Goal: Task Accomplishment & Management: Manage account settings

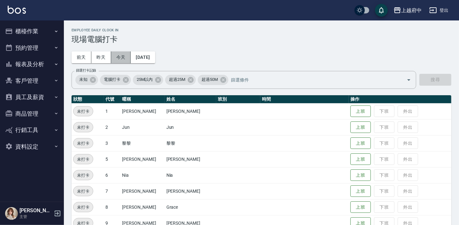
click at [121, 59] on button "今天" at bounding box center [121, 57] width 20 height 12
click at [350, 205] on button "上班" at bounding box center [360, 207] width 20 height 11
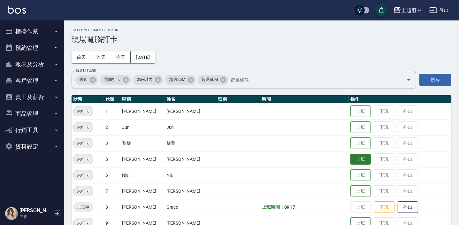
click at [354, 161] on button "上班" at bounding box center [360, 159] width 20 height 11
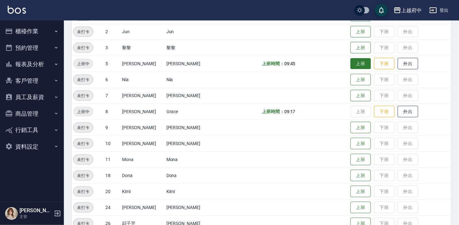
scroll to position [173, 0]
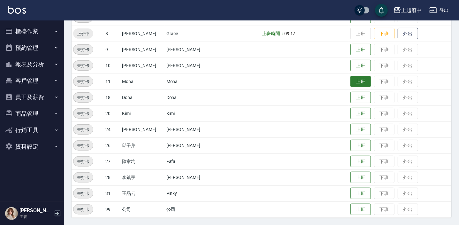
click at [351, 78] on button "上班" at bounding box center [360, 81] width 20 height 11
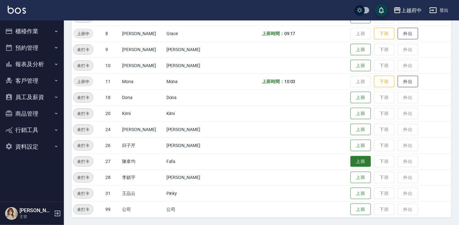
click at [352, 160] on button "上班" at bounding box center [360, 161] width 20 height 11
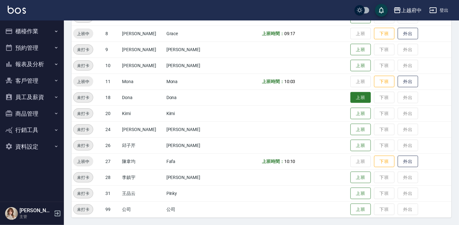
click at [350, 98] on button "上班" at bounding box center [360, 97] width 20 height 11
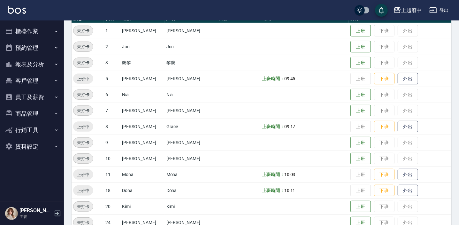
click at [324, 86] on td "上班時間： 09:45" at bounding box center [304, 79] width 88 height 16
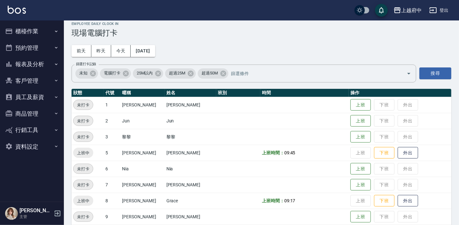
scroll to position [0, 0]
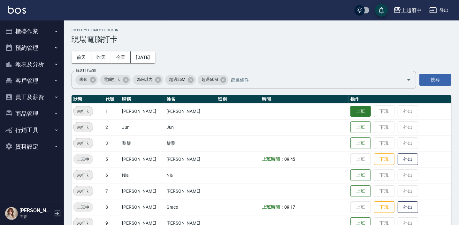
click at [361, 109] on button "上班" at bounding box center [360, 111] width 20 height 11
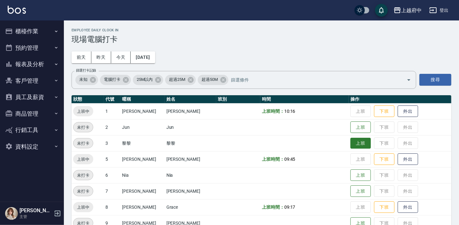
click at [358, 138] on button "上班" at bounding box center [360, 143] width 20 height 11
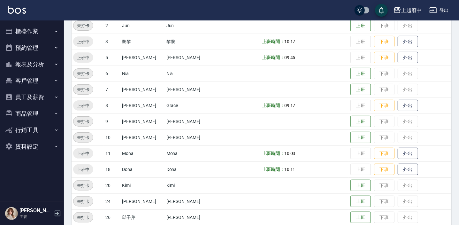
scroll to position [145, 0]
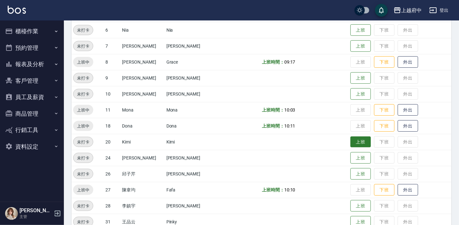
click at [352, 141] on button "上班" at bounding box center [360, 141] width 20 height 11
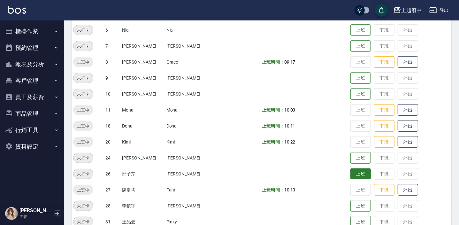
click at [350, 175] on button "上班" at bounding box center [360, 173] width 20 height 11
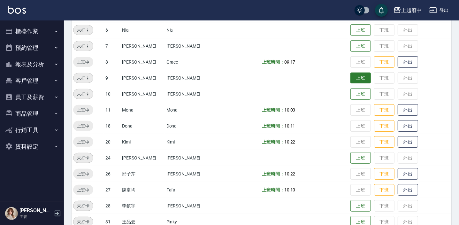
click at [356, 75] on button "上班" at bounding box center [360, 78] width 20 height 11
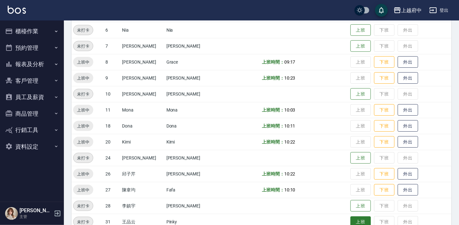
click at [355, 217] on button "上班" at bounding box center [360, 221] width 20 height 11
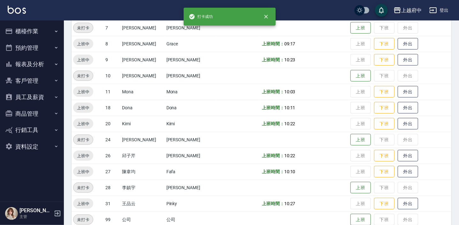
scroll to position [173, 0]
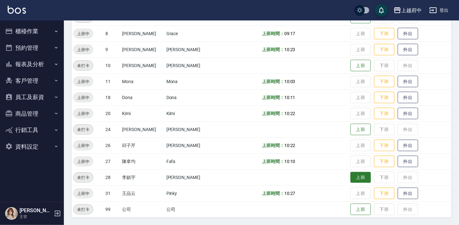
click at [350, 178] on button "上班" at bounding box center [360, 177] width 20 height 11
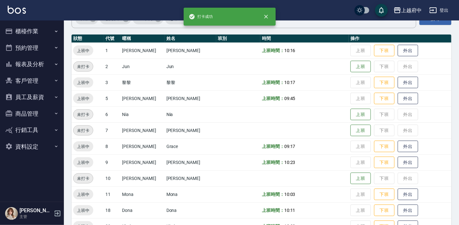
scroll to position [57, 0]
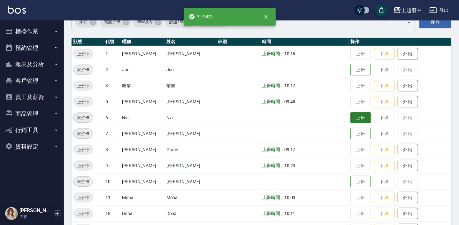
click at [350, 119] on button "上班" at bounding box center [360, 117] width 20 height 11
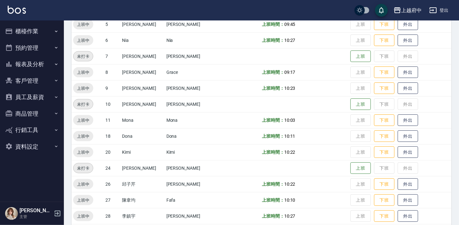
scroll to position [145, 0]
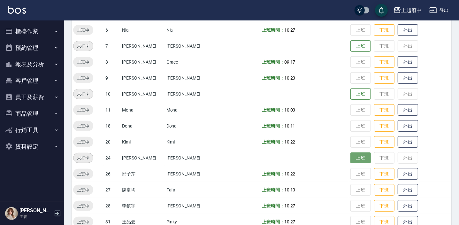
click at [357, 156] on button "上班" at bounding box center [360, 157] width 20 height 11
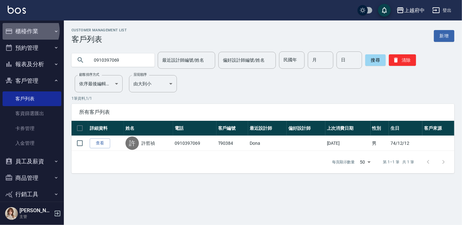
click at [29, 31] on button "櫃檯作業" at bounding box center [32, 31] width 59 height 17
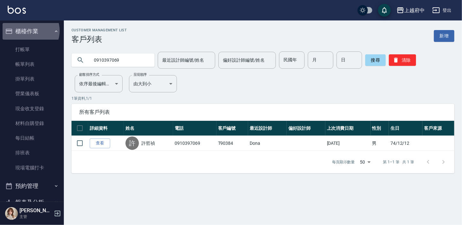
click at [29, 31] on button "櫃檯作業" at bounding box center [32, 31] width 59 height 17
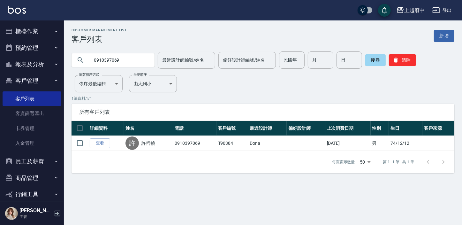
click at [141, 59] on input "0910397069" at bounding box center [119, 59] width 60 height 17
type input "0"
type input "0921117881"
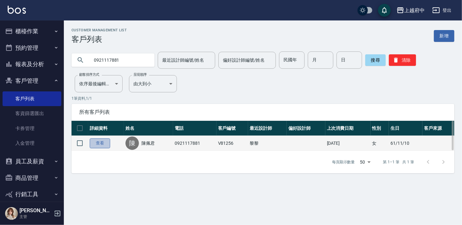
click at [99, 141] on link "查看" at bounding box center [100, 143] width 20 height 10
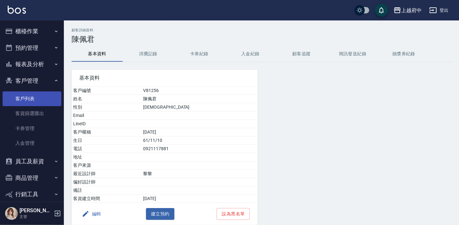
click at [26, 98] on link "客戶列表" at bounding box center [32, 98] width 59 height 15
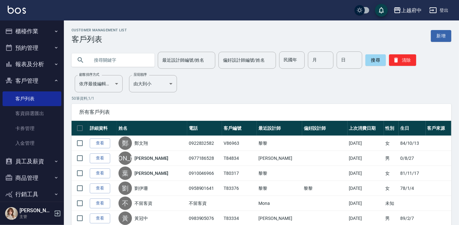
click at [115, 58] on input "text" at bounding box center [119, 59] width 60 height 17
type input "0988420526"
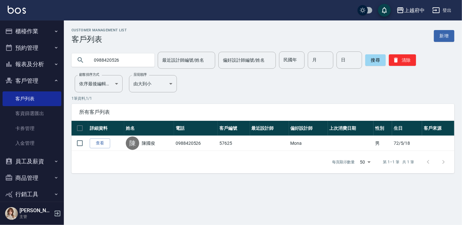
drag, startPoint x: 95, startPoint y: 145, endPoint x: 125, endPoint y: 176, distance: 42.7
click at [95, 145] on link "查看" at bounding box center [100, 143] width 20 height 10
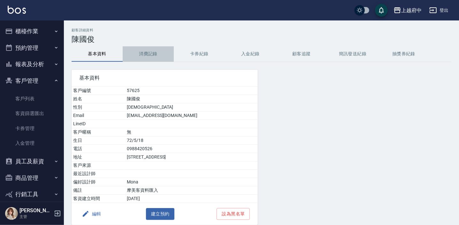
click at [151, 56] on button "消費記錄" at bounding box center [148, 53] width 51 height 15
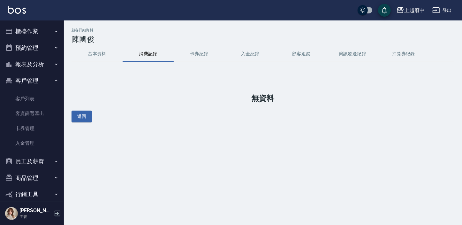
click at [88, 54] on button "基本資料" at bounding box center [97, 53] width 51 height 15
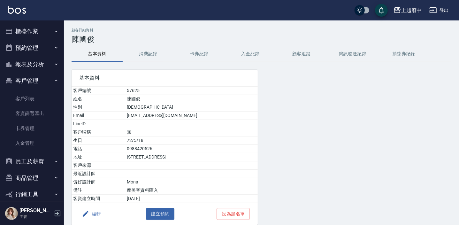
click at [139, 98] on td "陳國俊" at bounding box center [191, 99] width 132 height 8
click at [146, 52] on button "消費記錄" at bounding box center [148, 53] width 51 height 15
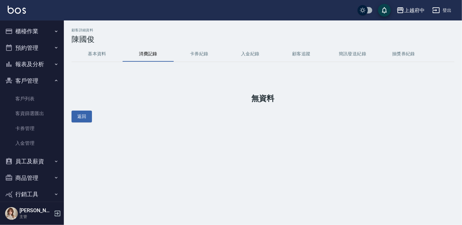
click at [97, 51] on button "基本資料" at bounding box center [97, 53] width 51 height 15
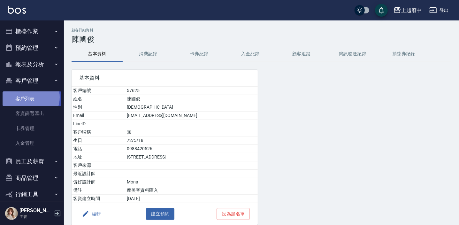
click at [28, 97] on link "客戶列表" at bounding box center [32, 98] width 59 height 15
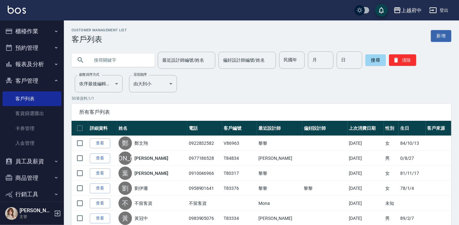
click at [110, 56] on input "text" at bounding box center [119, 59] width 60 height 17
type input "0932811500"
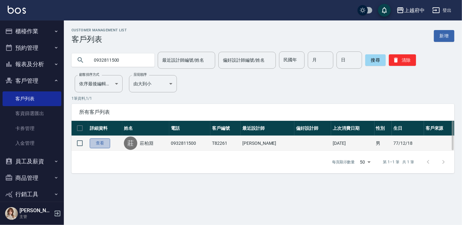
click at [96, 144] on link "查看" at bounding box center [100, 143] width 20 height 10
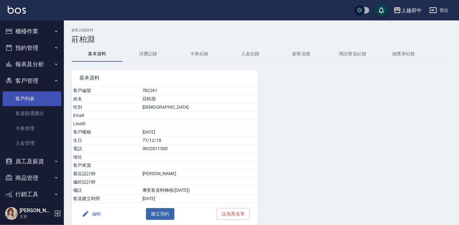
click at [34, 101] on link "客戶列表" at bounding box center [32, 98] width 59 height 15
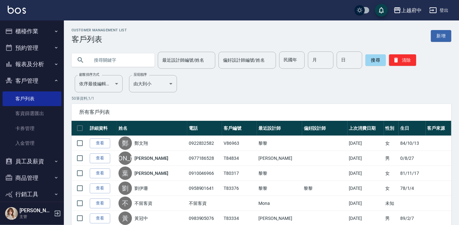
click at [115, 64] on input "text" at bounding box center [119, 59] width 60 height 17
type input "0928064640"
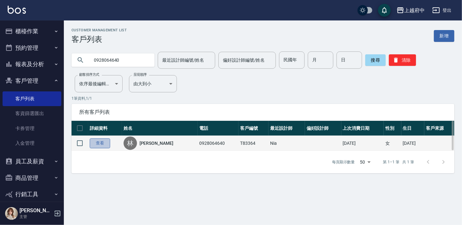
click at [101, 142] on link "查看" at bounding box center [100, 143] width 20 height 10
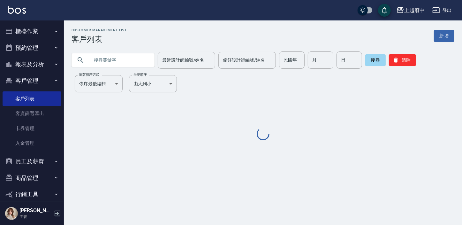
click at [121, 57] on input "text" at bounding box center [119, 59] width 60 height 17
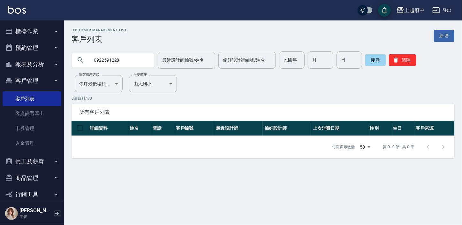
drag, startPoint x: 126, startPoint y: 60, endPoint x: 65, endPoint y: 52, distance: 62.1
click at [66, 53] on div "0922591228 最近設計師編號/姓名 最近設計師編號/姓名 偏好設計師編號/姓名 偏好設計師編號/姓名 民國年 民國年 月 月 日 日 搜尋 清除" at bounding box center [259, 56] width 391 height 25
type input "0988420526"
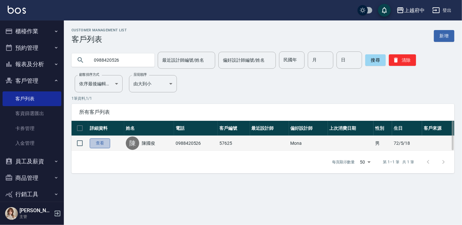
click at [97, 140] on link "查看" at bounding box center [100, 143] width 20 height 10
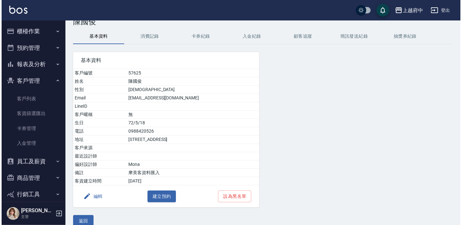
scroll to position [26, 0]
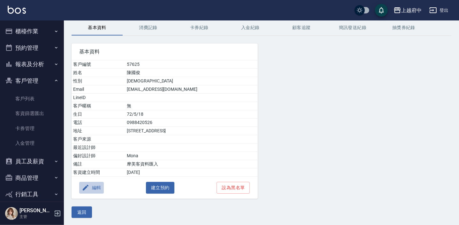
click at [96, 184] on button "編輯" at bounding box center [91, 188] width 25 height 12
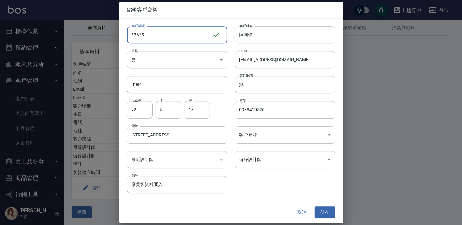
drag, startPoint x: 128, startPoint y: 29, endPoint x: 118, endPoint y: 28, distance: 10.3
click at [118, 29] on div "編輯客戶資料 客戶編號 57625 ​ 客戶編號 客戶姓名 [PERSON_NAME] 客戶姓名 性別 男 [DEMOGRAPHIC_DATA] 性別 Ema…" at bounding box center [231, 112] width 462 height 225
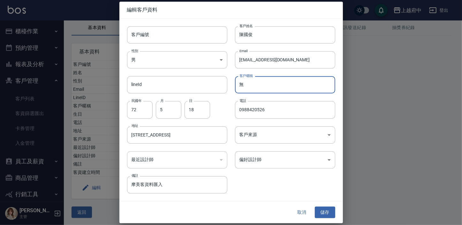
drag, startPoint x: 257, startPoint y: 88, endPoint x: 221, endPoint y: 93, distance: 36.1
click at [221, 93] on div "客戶編號 客戶編號 客戶姓名 [PERSON_NAME] 客戶姓名 性別 男 [DEMOGRAPHIC_DATA] 性別 Email [EMAIL_ADDRE…" at bounding box center [227, 106] width 216 height 175
click at [266, 186] on div "客戶編號 客戶編號 客戶姓名 [PERSON_NAME] 客戶姓名 性別 男 [DEMOGRAPHIC_DATA] 性別 Email [EMAIL_ADDRE…" at bounding box center [227, 106] width 216 height 175
click at [321, 214] on button "儲存" at bounding box center [325, 212] width 20 height 12
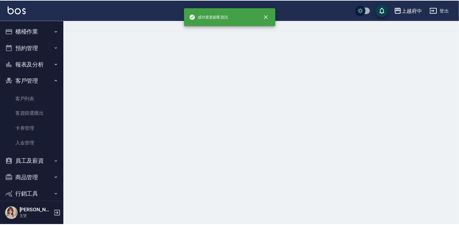
scroll to position [0, 0]
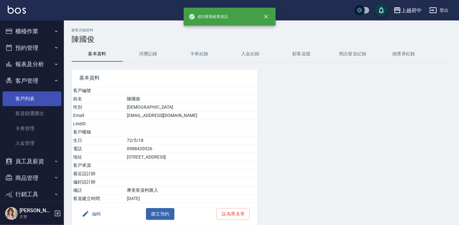
click at [25, 101] on link "客戶列表" at bounding box center [32, 98] width 59 height 15
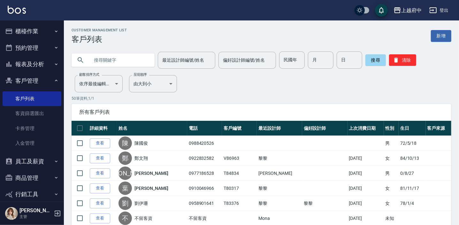
click at [97, 58] on input "text" at bounding box center [119, 59] width 60 height 17
type input "0911392118"
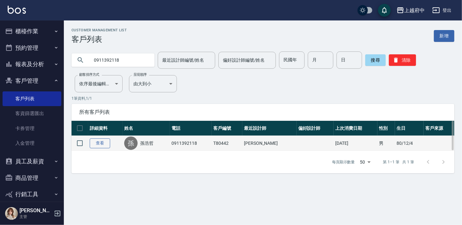
click at [96, 143] on link "查看" at bounding box center [100, 143] width 20 height 10
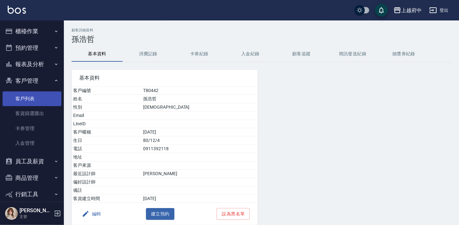
click at [29, 97] on link "客戶列表" at bounding box center [32, 98] width 59 height 15
